Goal: Register for event/course

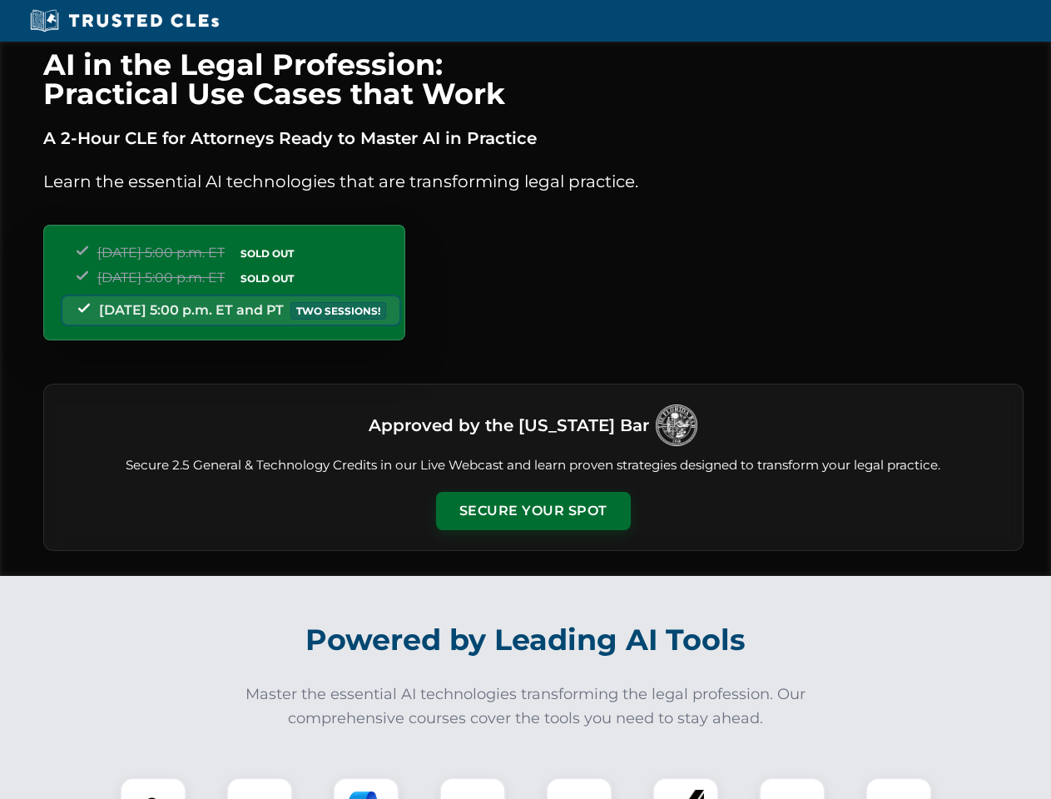
click at [532, 511] on button "Secure Your Spot" at bounding box center [533, 511] width 195 height 38
click at [153, 788] on img at bounding box center [153, 810] width 48 height 48
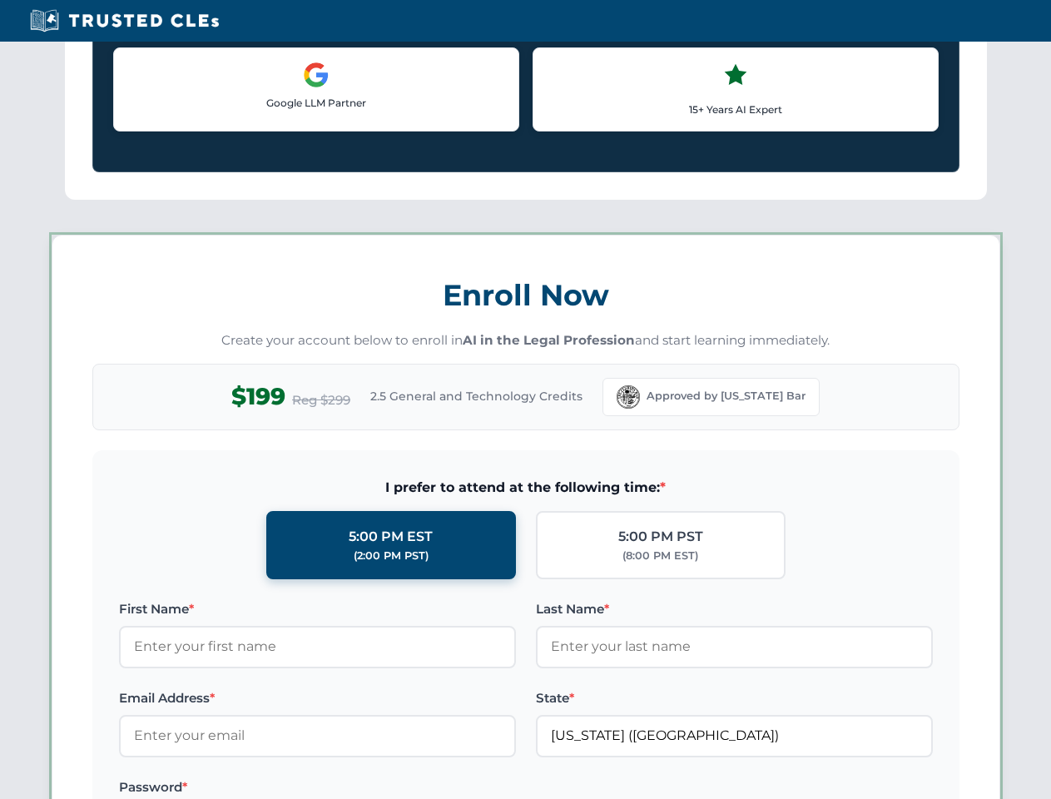
click at [366, 788] on label "Password *" at bounding box center [317, 787] width 397 height 20
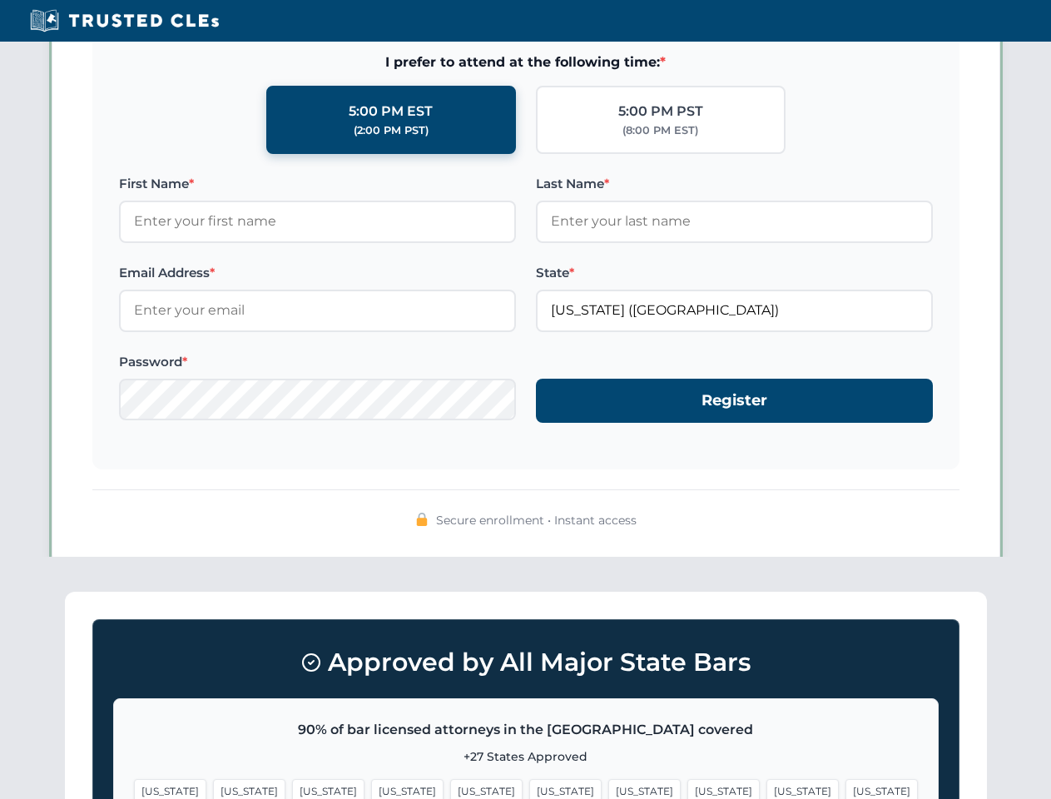
click at [766, 788] on span "[US_STATE]" at bounding box center [802, 791] width 72 height 24
